Goal: Task Accomplishment & Management: Use online tool/utility

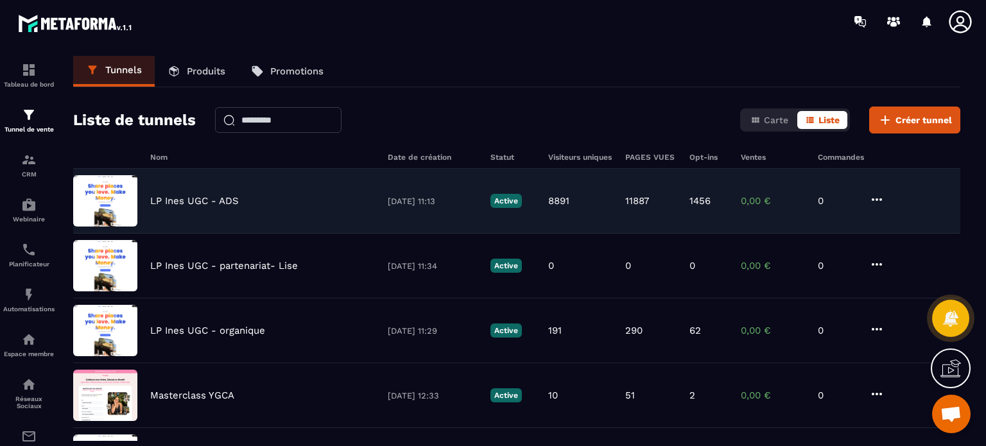
click at [235, 234] on div "LP [PERSON_NAME] UGC - ADS [DATE] 11:13 Active 8891 11887 1456 0,00 € 0" at bounding box center [516, 266] width 887 height 65
click at [878, 200] on icon at bounding box center [876, 199] width 15 height 15
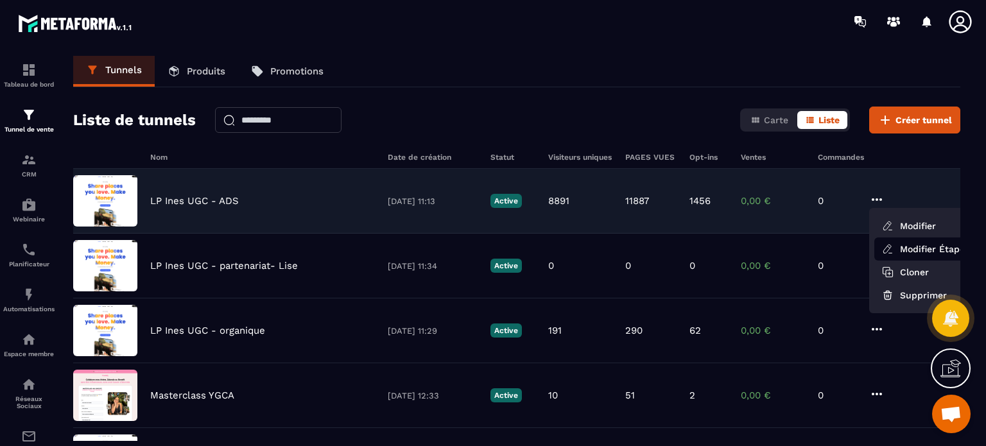
click at [882, 247] on icon at bounding box center [888, 249] width 12 height 12
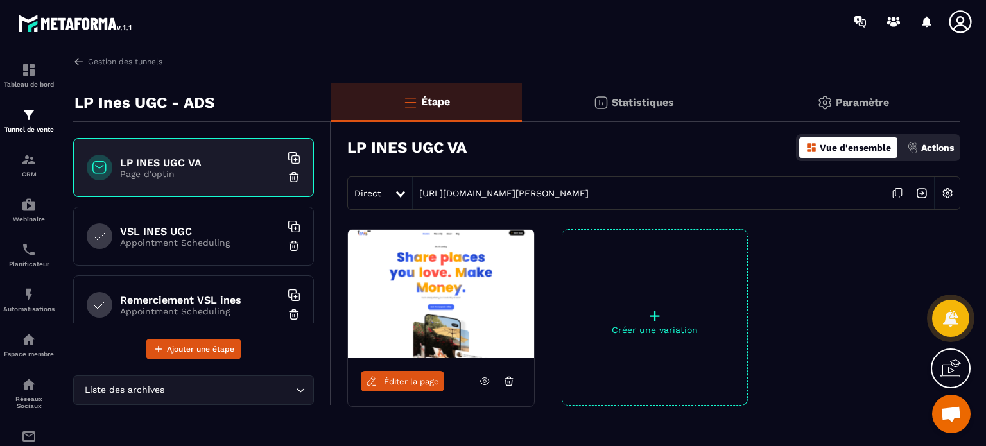
click at [878, 102] on p "Paramètre" at bounding box center [862, 102] width 53 height 12
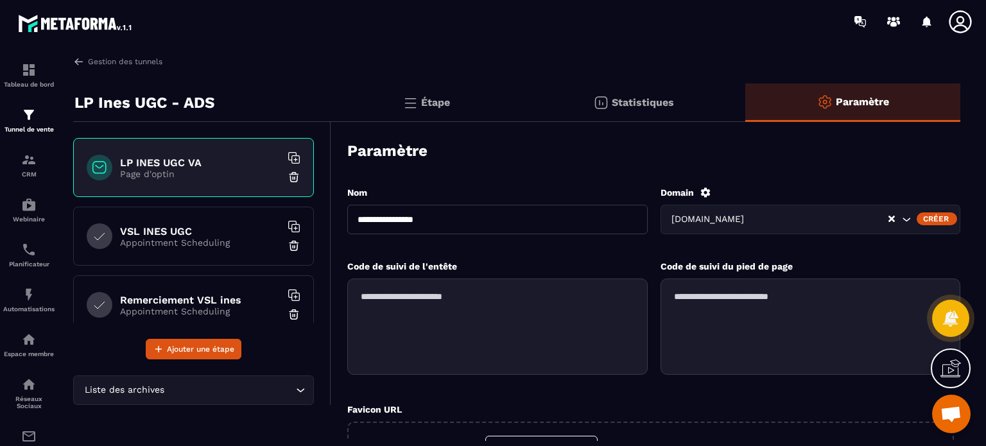
click at [522, 104] on div "Étape" at bounding box center [634, 102] width 224 height 39
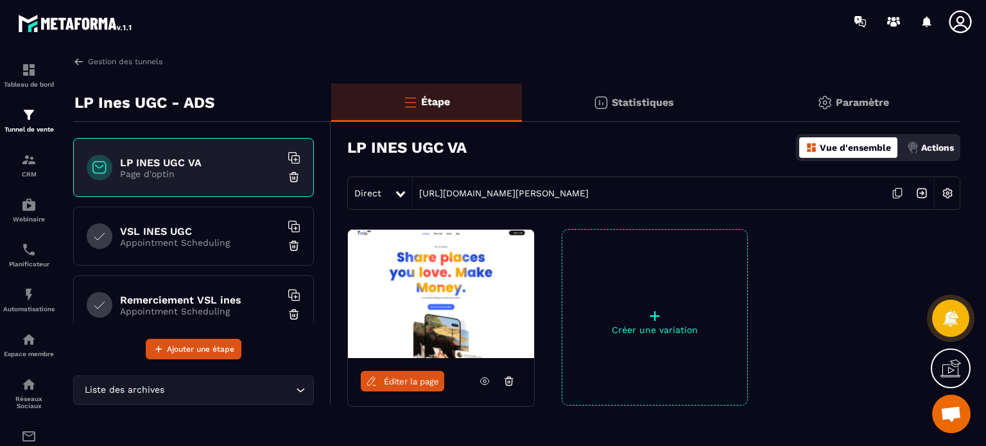
click at [952, 190] on img at bounding box center [947, 193] width 24 height 24
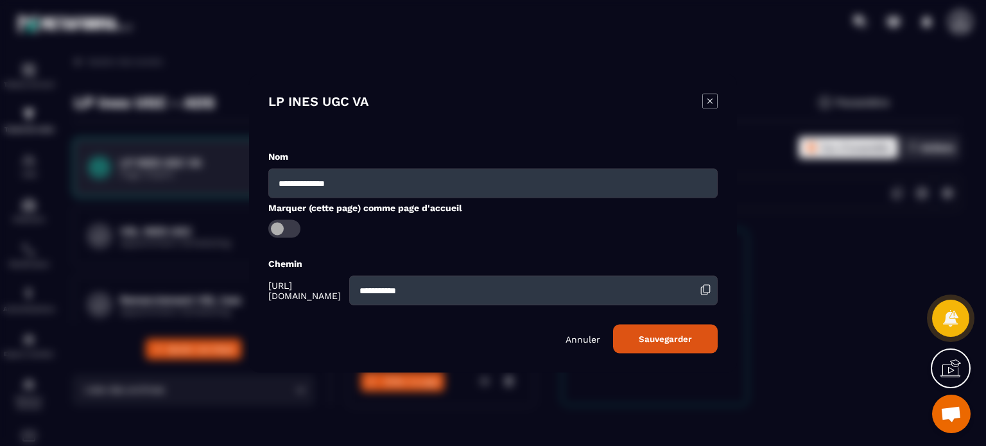
click at [713, 102] on icon "Modal window" at bounding box center [709, 100] width 15 height 15
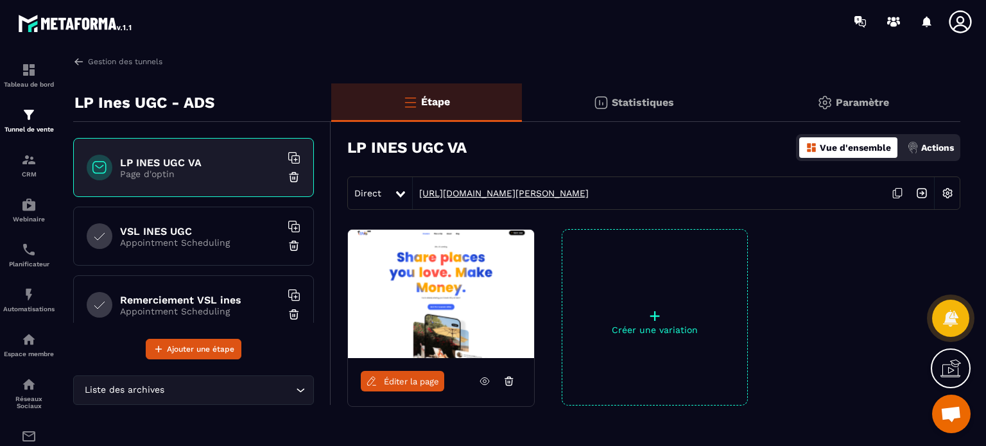
click at [575, 191] on link "[URL][DOMAIN_NAME][PERSON_NAME]" at bounding box center [501, 193] width 176 height 10
